Goal: Information Seeking & Learning: Learn about a topic

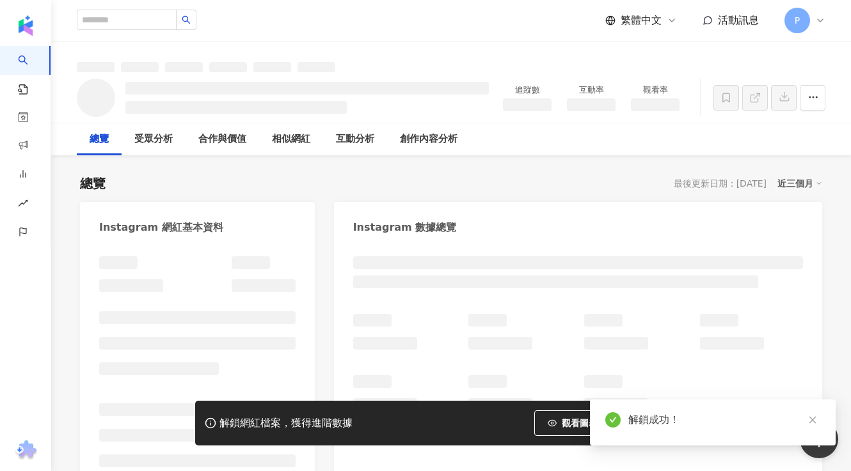
scroll to position [40, 0]
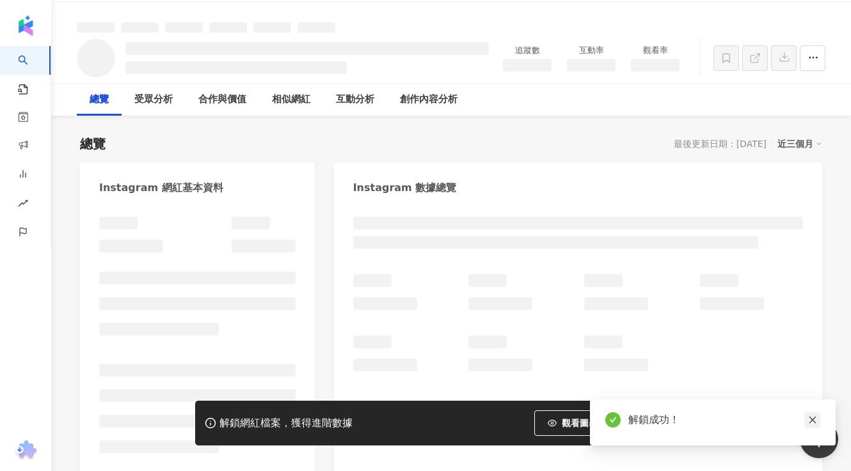
click at [810, 415] on link at bounding box center [812, 420] width 16 height 16
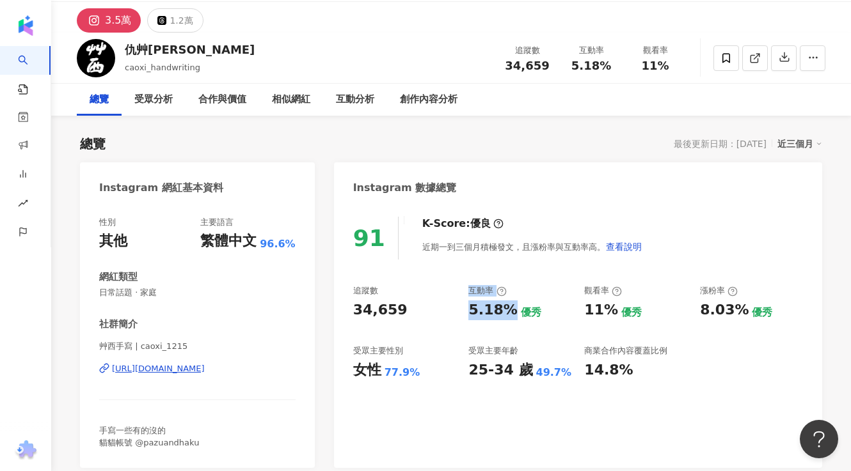
drag, startPoint x: 507, startPoint y: 308, endPoint x: 462, endPoint y: 308, distance: 44.8
click at [460, 308] on div "追蹤數 34,659 互動率 5.18% 優秀 觀看率 11% 優秀 漲粉率 8.03% 優秀 受眾主要性別 女性 77.9% 受眾主要年齡 25-34 歲 …" at bounding box center [578, 332] width 450 height 95
click at [490, 318] on div "5.18%" at bounding box center [492, 311] width 49 height 20
click at [509, 313] on div "5.18% 優秀" at bounding box center [519, 311] width 103 height 20
drag, startPoint x: 506, startPoint y: 313, endPoint x: 471, endPoint y: 305, distance: 36.0
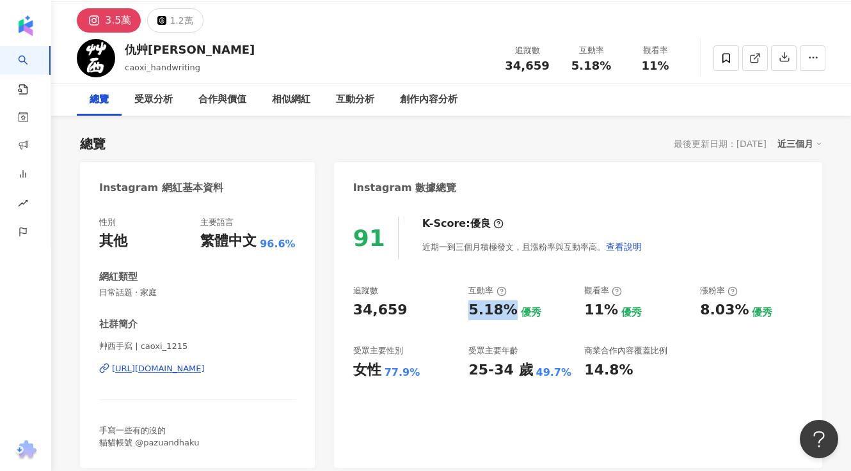
click at [470, 306] on div "5.18%" at bounding box center [492, 311] width 49 height 20
copy div "5.18%"
drag, startPoint x: 384, startPoint y: 370, endPoint x: 414, endPoint y: 370, distance: 30.7
click at [414, 370] on div "77.9%" at bounding box center [402, 373] width 36 height 14
copy div "77.9%"
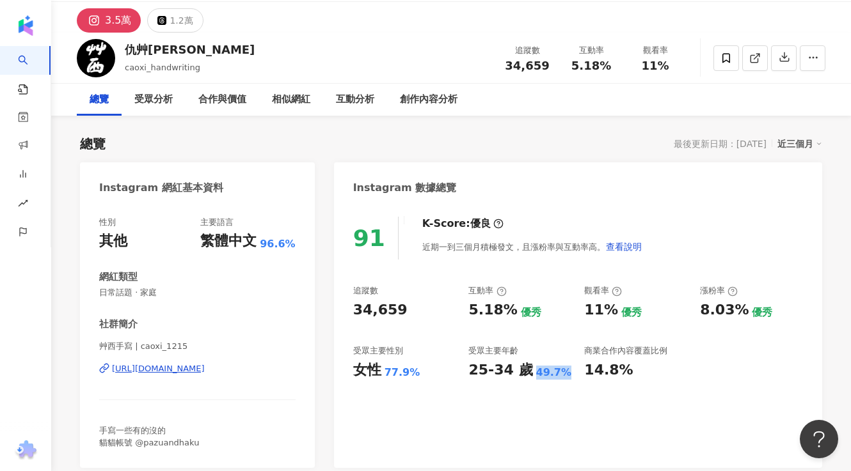
drag, startPoint x: 531, startPoint y: 370, endPoint x: 560, endPoint y: 370, distance: 28.8
click at [560, 370] on div "49.7%" at bounding box center [554, 373] width 36 height 14
copy div "49.7%"
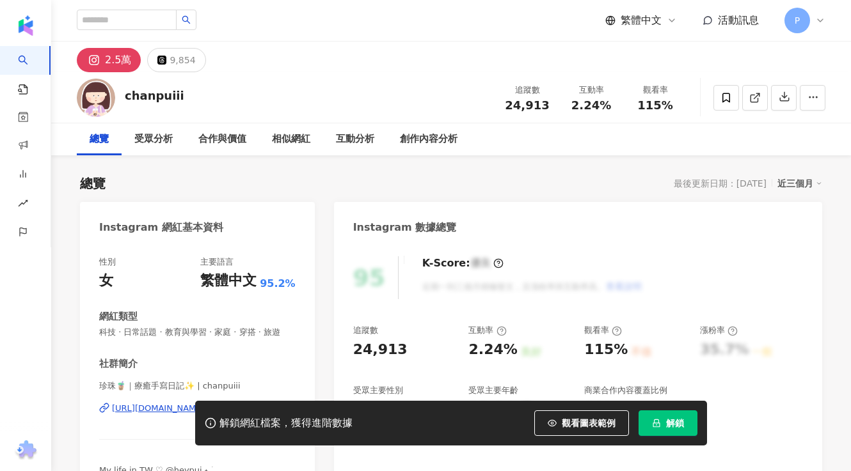
click at [656, 420] on icon "lock" at bounding box center [656, 424] width 7 height 8
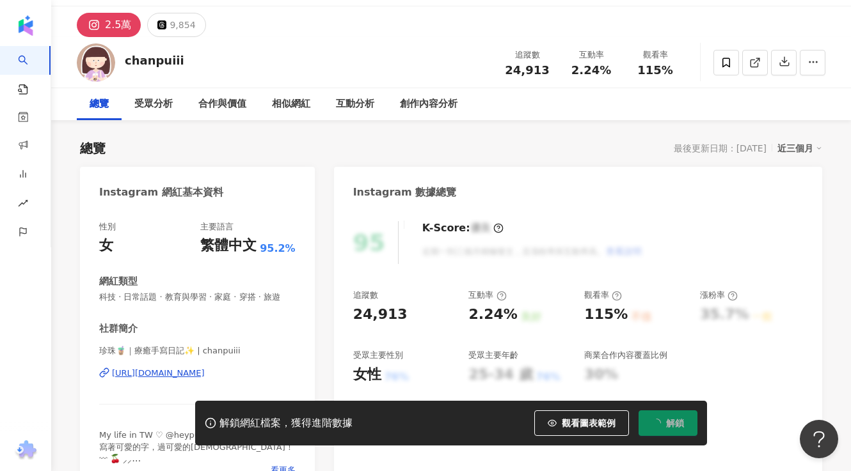
scroll to position [36, 0]
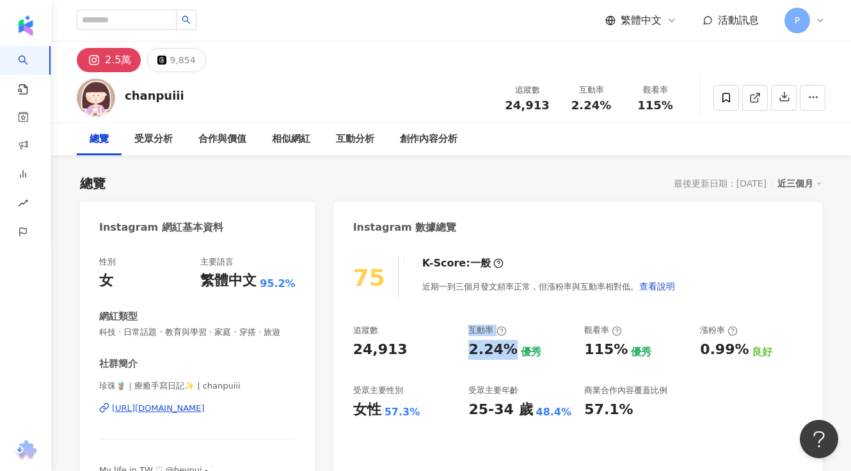
drag, startPoint x: 508, startPoint y: 347, endPoint x: 455, endPoint y: 347, distance: 53.7
click at [455, 347] on div "追蹤數 24,913 互動率 2.24% 優秀 觀看率 115% 優秀 漲粉率 0.99% 良好 受眾主要性別 女性 57.3% 受眾主要年齡 25-34 歲…" at bounding box center [578, 372] width 450 height 95
click at [501, 347] on div "2.24%" at bounding box center [492, 350] width 49 height 20
drag, startPoint x: 509, startPoint y: 350, endPoint x: 473, endPoint y: 350, distance: 36.5
click at [473, 350] on div "2.24%" at bounding box center [492, 350] width 49 height 20
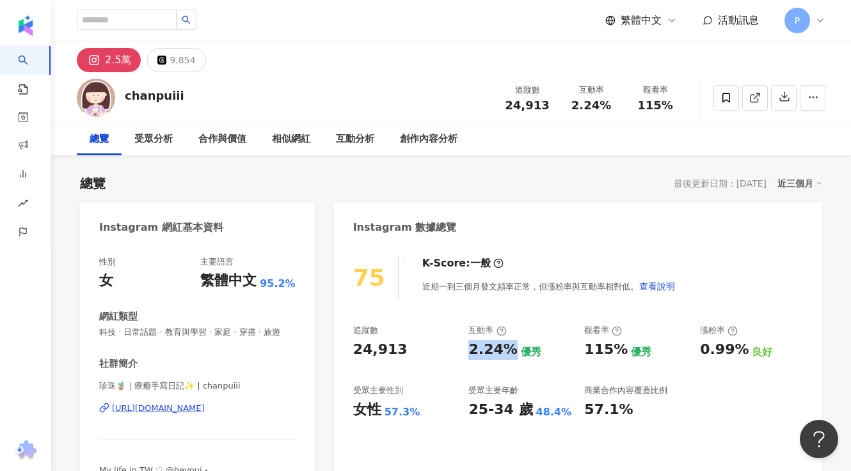
copy div "2.24%"
drag, startPoint x: 386, startPoint y: 411, endPoint x: 450, endPoint y: 411, distance: 63.3
click at [450, 411] on div "女性 57.3%" at bounding box center [404, 410] width 103 height 20
copy div "57.3%"
drag, startPoint x: 533, startPoint y: 412, endPoint x: 574, endPoint y: 412, distance: 40.9
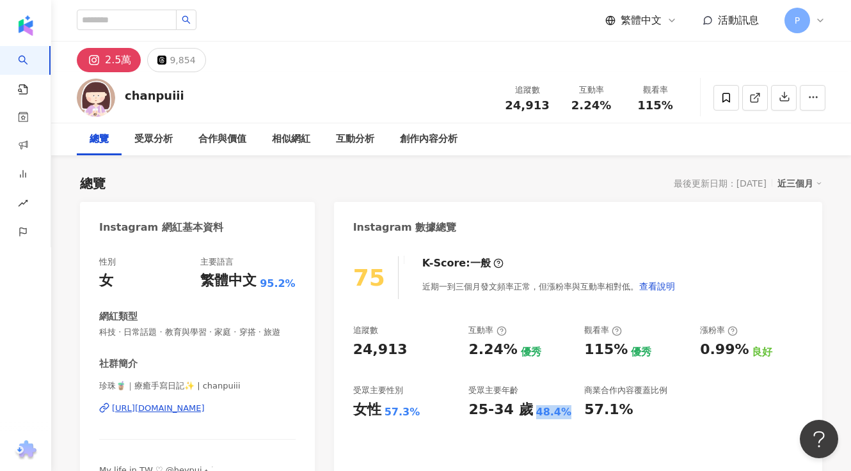
click at [574, 412] on div "追蹤數 24,913 互動率 2.24% 優秀 觀看率 115% 優秀 漲粉率 0.99% 良好 受眾主要性別 女性 57.3% 受眾主要年齡 25-34 歲…" at bounding box center [578, 372] width 450 height 95
copy div "48.4%"
click at [156, 27] on input "search" at bounding box center [127, 20] width 100 height 20
paste input "**********"
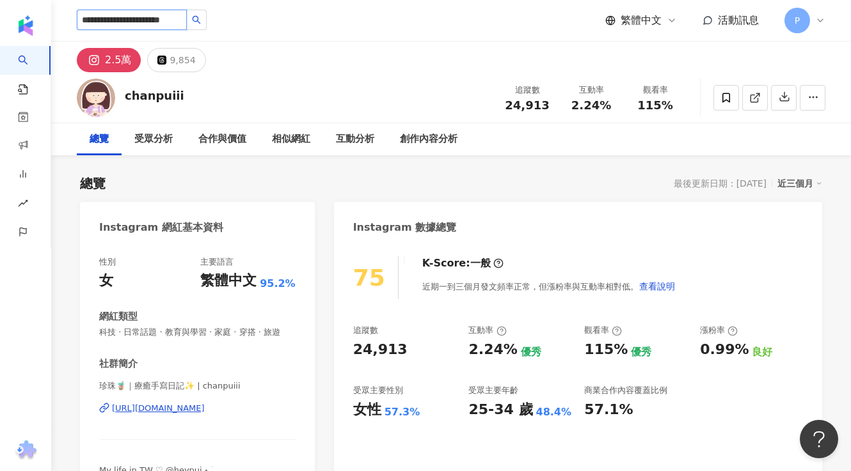
type input "**********"
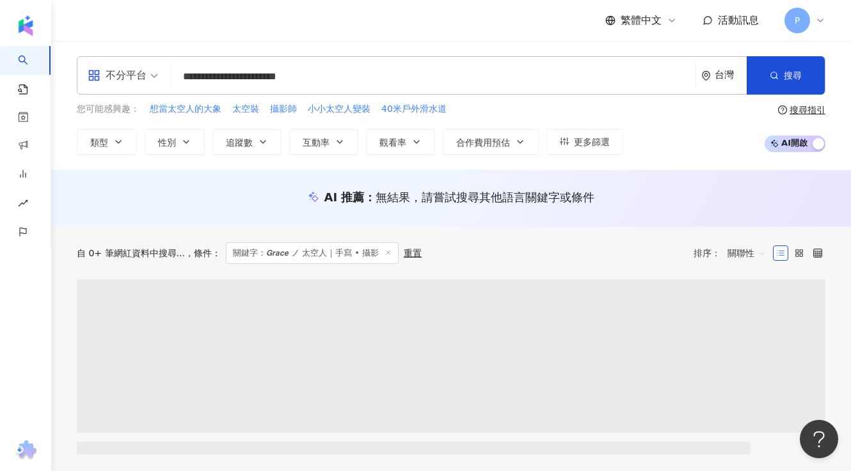
click at [396, 83] on input "**********" at bounding box center [433, 77] width 514 height 24
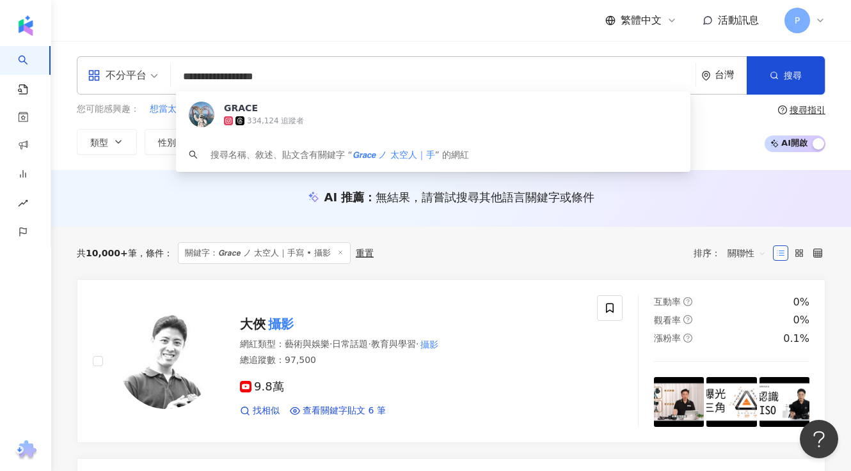
type input "**********"
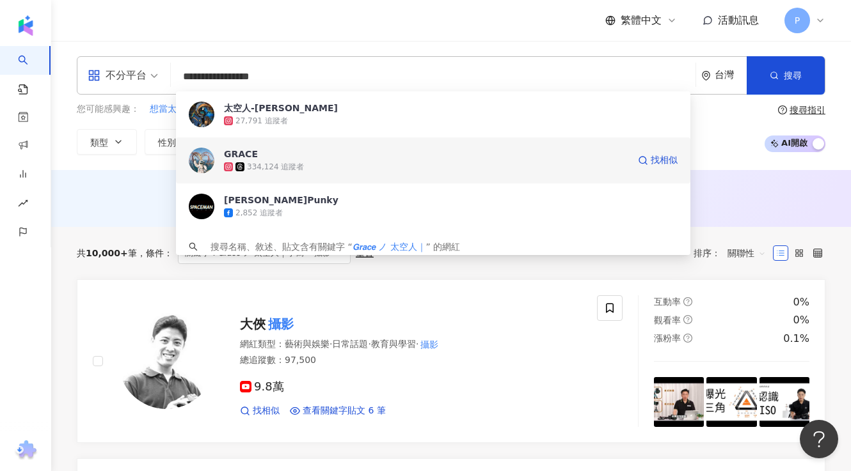
click at [378, 165] on div "334,124 追蹤者" at bounding box center [426, 167] width 404 height 13
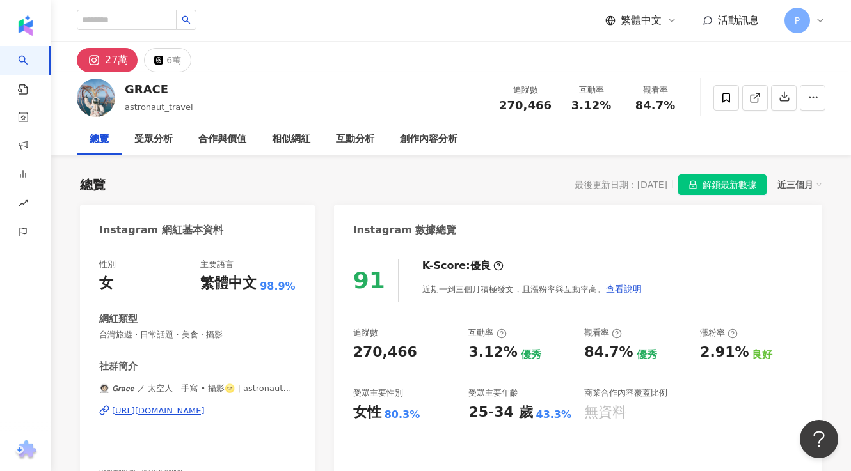
scroll to position [23, 0]
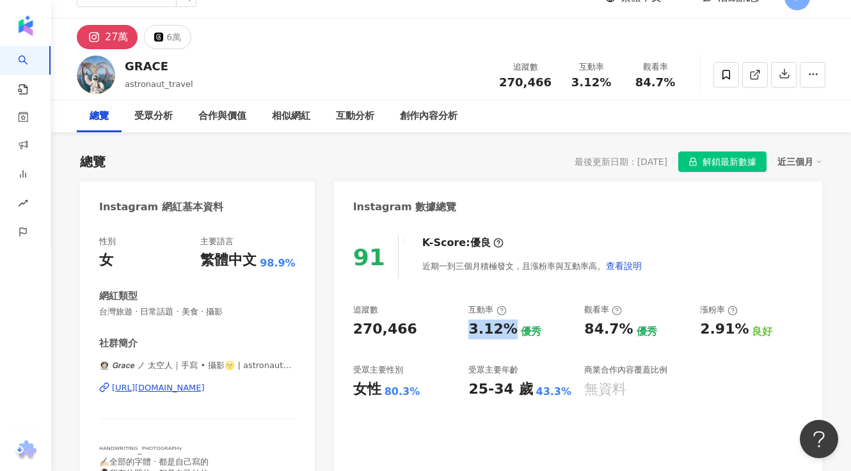
drag, startPoint x: 506, startPoint y: 334, endPoint x: 470, endPoint y: 333, distance: 36.5
click at [470, 333] on div "3.12%" at bounding box center [492, 330] width 49 height 20
copy div "3.12%"
drag, startPoint x: 532, startPoint y: 395, endPoint x: 569, endPoint y: 396, distance: 36.5
click at [569, 396] on div "25-34 歲 43.3%" at bounding box center [519, 390] width 103 height 20
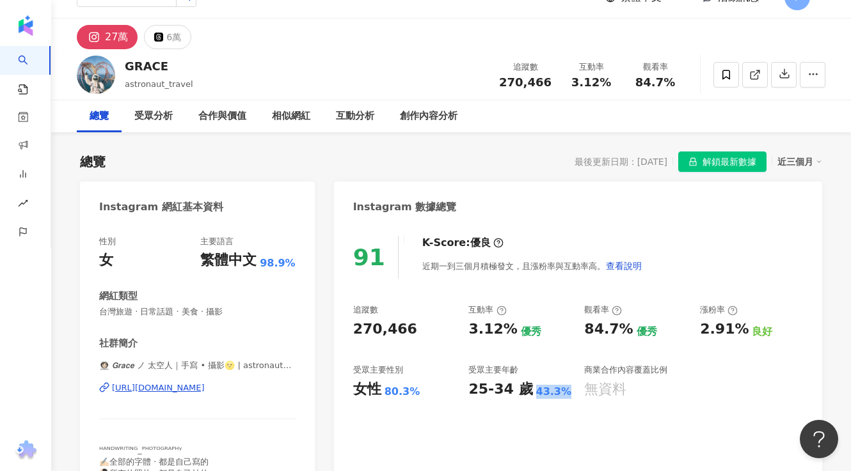
copy div "43.3%"
drag, startPoint x: 386, startPoint y: 389, endPoint x: 415, endPoint y: 389, distance: 28.8
click at [415, 389] on div "80.3%" at bounding box center [402, 392] width 36 height 14
copy div "80.3%"
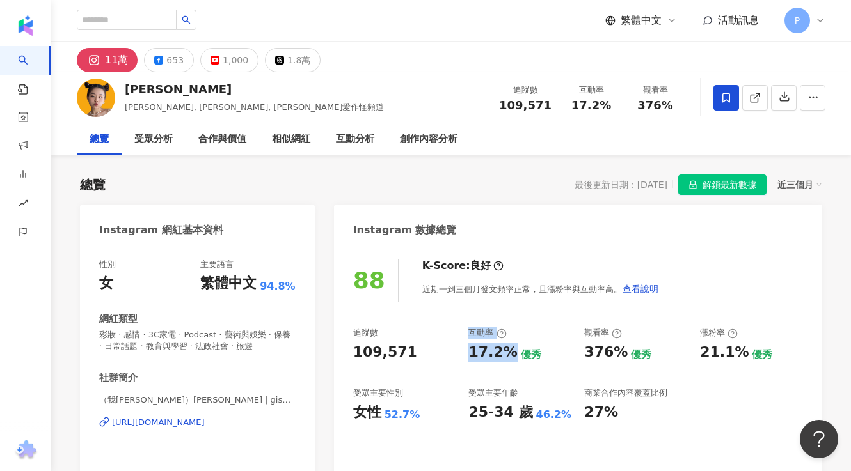
drag, startPoint x: 505, startPoint y: 354, endPoint x: 460, endPoint y: 353, distance: 44.8
click at [460, 353] on div "追蹤數 109,571 互動率 17.2% 優秀 觀看率 376% 優秀 漲粉率 21.1% 優秀 受眾主要性別 女性 52.7% 受眾主要年齡 25-34 …" at bounding box center [578, 374] width 450 height 95
click at [498, 349] on div "17.2%" at bounding box center [492, 353] width 49 height 20
drag, startPoint x: 506, startPoint y: 350, endPoint x: 467, endPoint y: 350, distance: 38.4
click at [467, 350] on div "追蹤數 109,571 互動率 17.2% 優秀 觀看率 376% 優秀 漲粉率 21.1% 優秀 受眾主要性別 女性 52.7% 受眾主要年齡 25-34 …" at bounding box center [578, 374] width 450 height 95
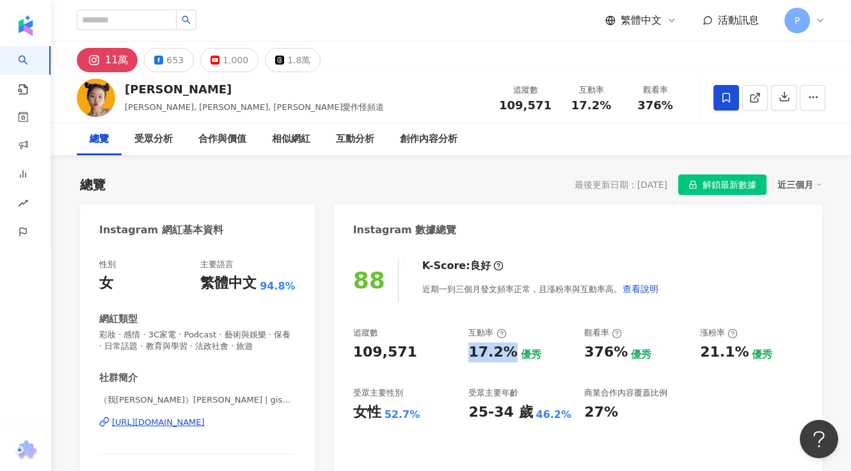
copy div "17.2%"
click at [381, 418] on div "女性 52.7%" at bounding box center [404, 413] width 103 height 20
drag, startPoint x: 384, startPoint y: 418, endPoint x: 418, endPoint y: 418, distance: 33.3
click at [418, 418] on div "女性 52.7%" at bounding box center [404, 413] width 103 height 20
copy div "52.7%"
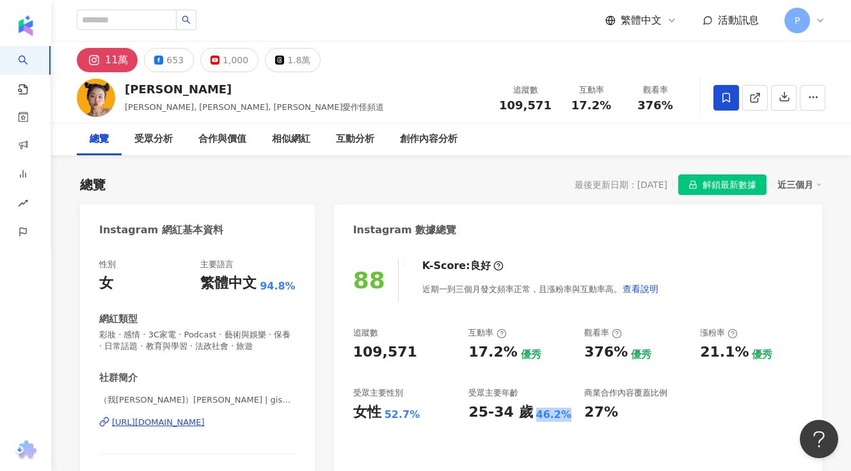
drag, startPoint x: 529, startPoint y: 409, endPoint x: 572, endPoint y: 410, distance: 43.5
click at [572, 410] on div "追蹤數 109,571 互動率 17.2% 優秀 觀看率 376% 優秀 漲粉率 21.1% 優秀 受眾主要性別 女性 52.7% 受眾主要年齡 25-34 …" at bounding box center [578, 374] width 450 height 95
copy div "46.2%"
click at [150, 64] on button "653" at bounding box center [169, 60] width 50 height 24
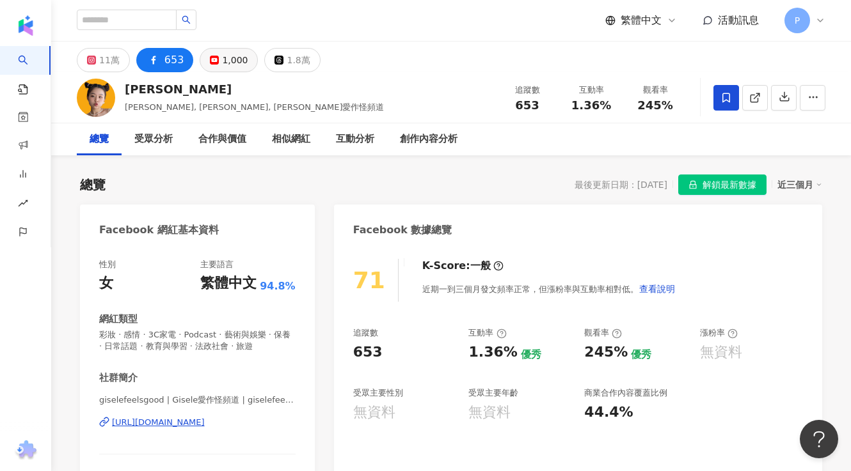
click at [239, 50] on button "1,000" at bounding box center [229, 60] width 58 height 24
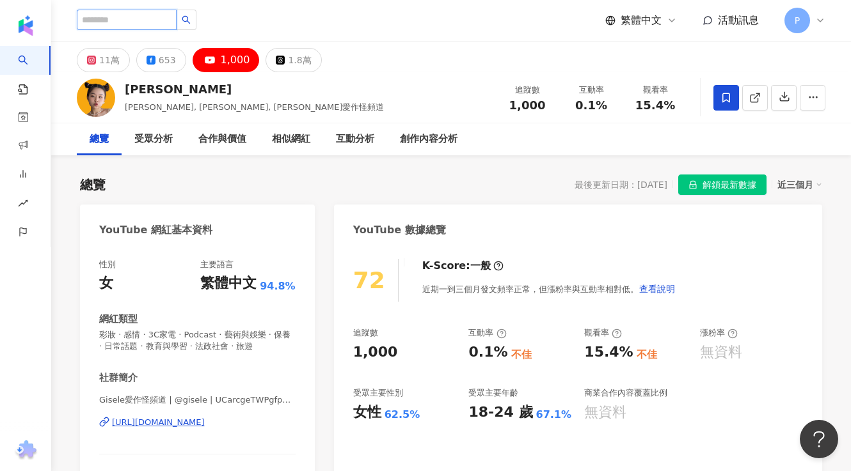
click at [177, 17] on input "search" at bounding box center [127, 20] width 100 height 20
paste input "*******"
type input "*******"
click at [158, 18] on input "*******" at bounding box center [127, 20] width 100 height 20
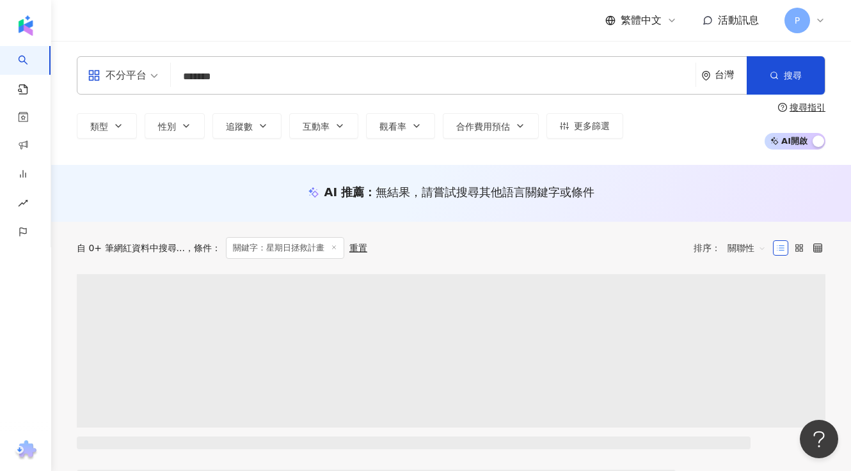
click at [274, 79] on input "*******" at bounding box center [433, 77] width 514 height 24
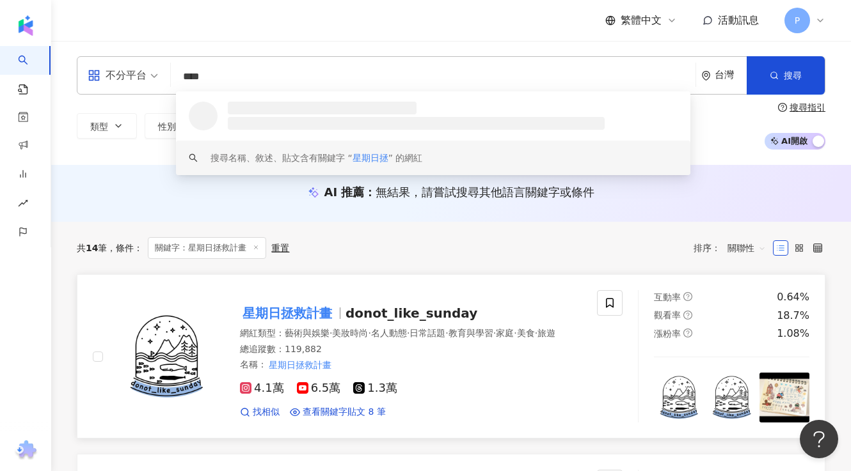
type input "****"
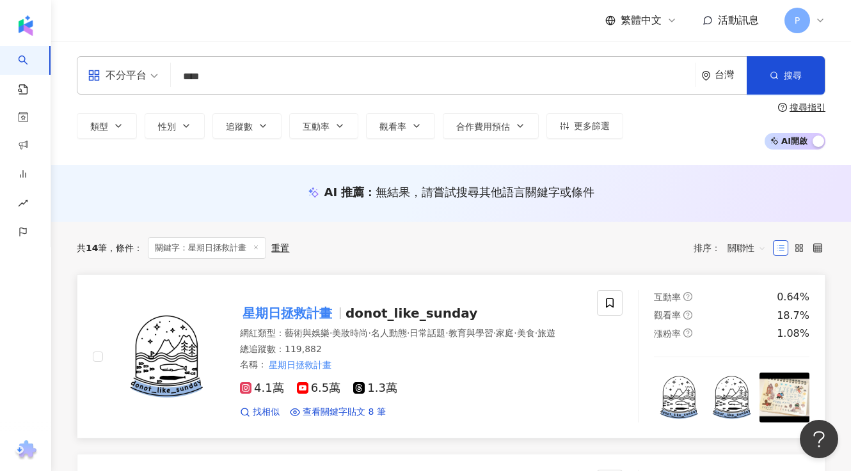
click at [365, 316] on span "donot_like_sunday" at bounding box center [411, 313] width 132 height 15
click at [327, 304] on mark "星期日拯救計畫" at bounding box center [287, 313] width 95 height 20
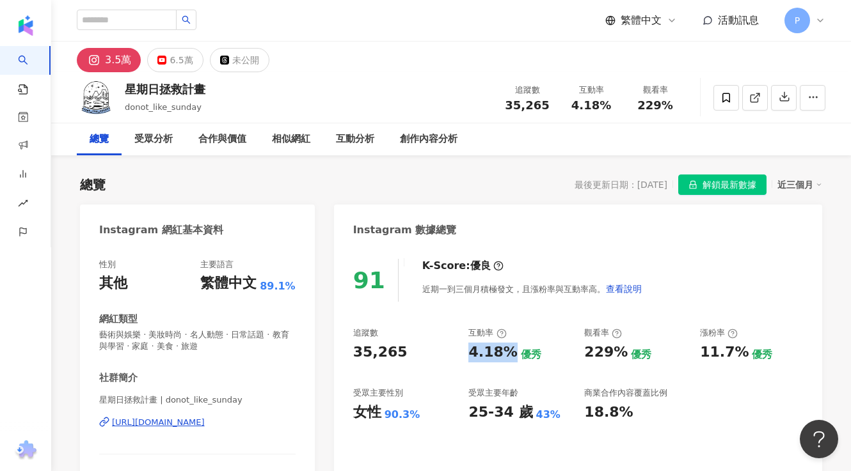
drag, startPoint x: 507, startPoint y: 355, endPoint x: 467, endPoint y: 352, distance: 39.8
click at [467, 352] on div "追蹤數 35,265 互動率 4.18% 優秀 觀看率 229% 優秀 漲粉率 11.7% 優秀 受眾主要性別 女性 90.3% 受眾主要年齡 25-34 歲…" at bounding box center [578, 374] width 450 height 95
copy div "4.18%"
drag, startPoint x: 530, startPoint y: 411, endPoint x: 553, endPoint y: 411, distance: 22.4
click at [553, 411] on div "43%" at bounding box center [548, 415] width 24 height 14
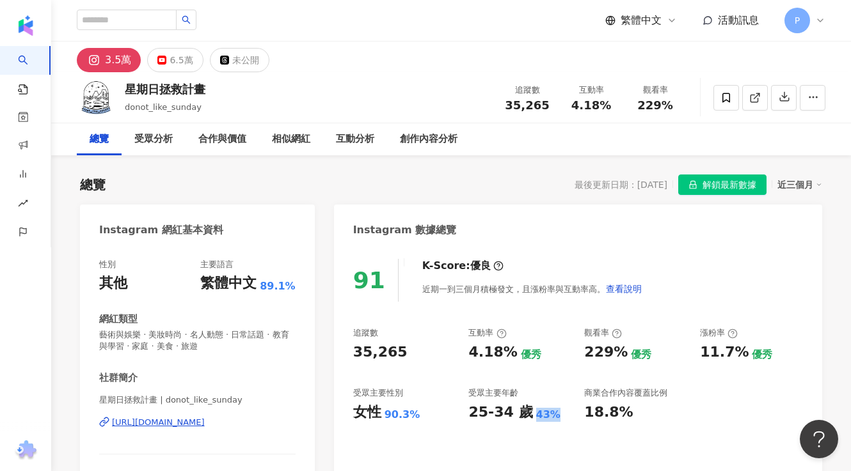
copy div "43%"
drag, startPoint x: 386, startPoint y: 418, endPoint x: 435, endPoint y: 418, distance: 49.2
click at [435, 418] on div "女性 90.3%" at bounding box center [404, 413] width 103 height 20
copy div "90.3%"
click at [177, 59] on div "6.5萬" at bounding box center [180, 60] width 23 height 18
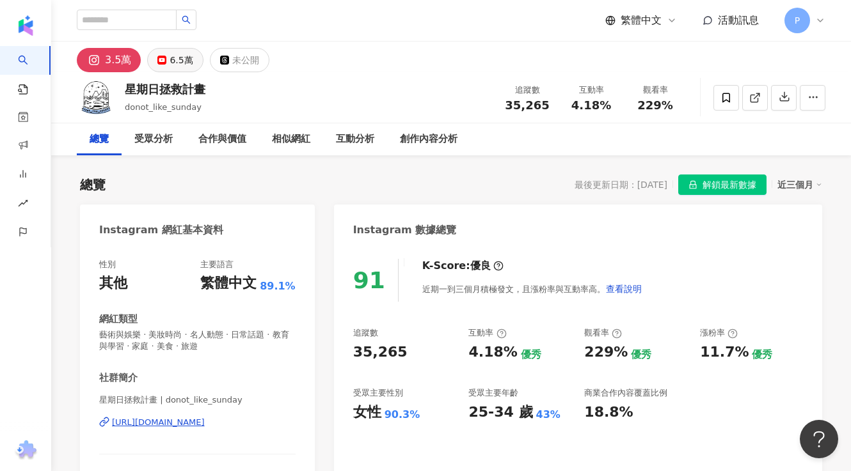
click at [175, 56] on div "6.5萬" at bounding box center [180, 60] width 23 height 18
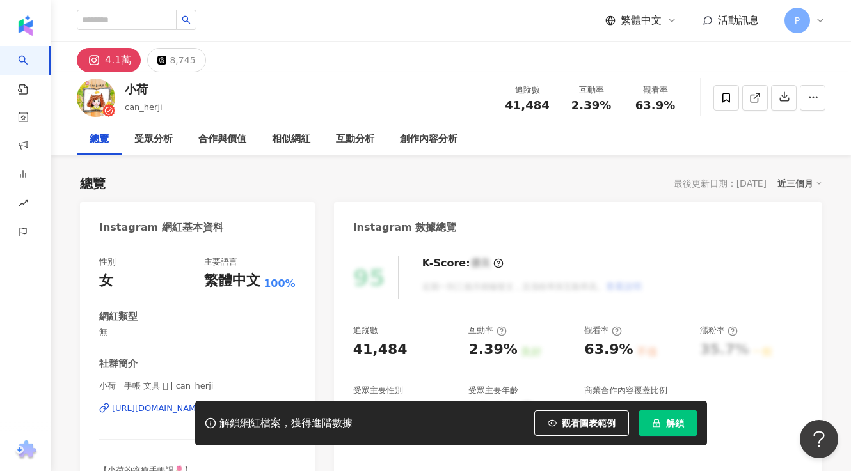
click at [673, 415] on button "解鎖" at bounding box center [667, 424] width 59 height 26
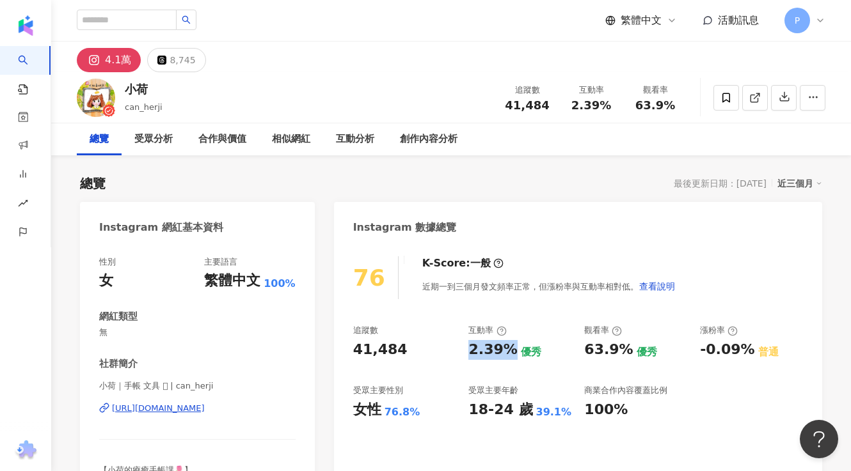
drag, startPoint x: 510, startPoint y: 350, endPoint x: 471, endPoint y: 347, distance: 39.1
click at [471, 347] on div "2.39%" at bounding box center [492, 350] width 49 height 20
copy div "2.39%"
drag, startPoint x: 529, startPoint y: 412, endPoint x: 558, endPoint y: 411, distance: 29.4
click at [558, 411] on div "39.1%" at bounding box center [554, 412] width 36 height 14
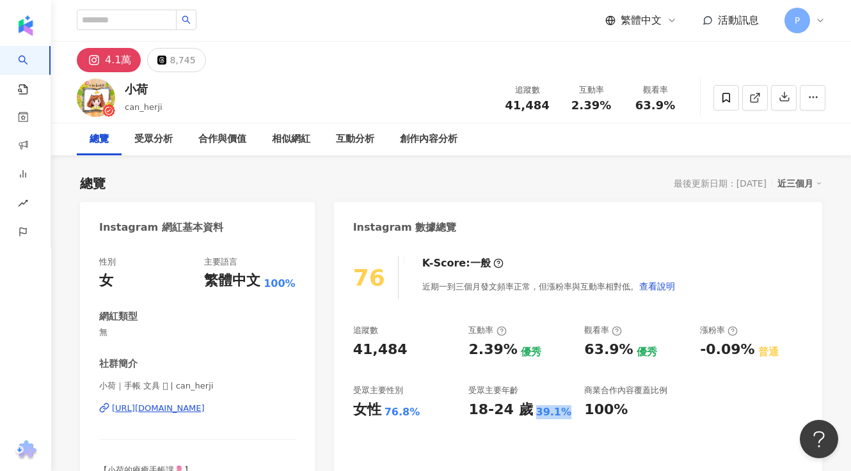
copy div "39.1%"
click at [381, 407] on div "女性 76.8%" at bounding box center [404, 410] width 103 height 20
drag, startPoint x: 386, startPoint y: 414, endPoint x: 428, endPoint y: 414, distance: 42.8
click at [428, 414] on div "女性 76.8%" at bounding box center [404, 410] width 103 height 20
copy div "76.8%"
